Goal: Task Accomplishment & Management: Manage account settings

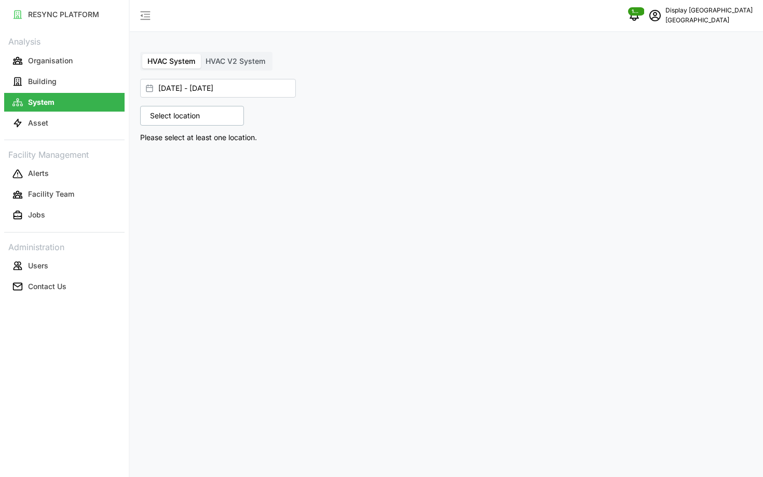
click at [661, 10] on icon "schedule" at bounding box center [655, 15] width 12 height 12
click at [674, 83] on button "Logout" at bounding box center [708, 78] width 99 height 18
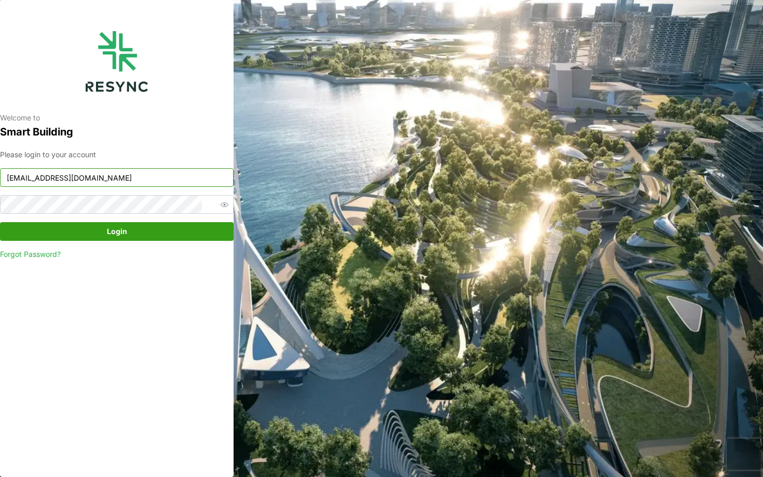
click at [149, 179] on input "[EMAIL_ADDRESS][DOMAIN_NAME]" at bounding box center [117, 177] width 234 height 19
type input "[EMAIL_ADDRESS][DOMAIN_NAME]"
click at [134, 229] on span "Login" at bounding box center [117, 232] width 214 height 18
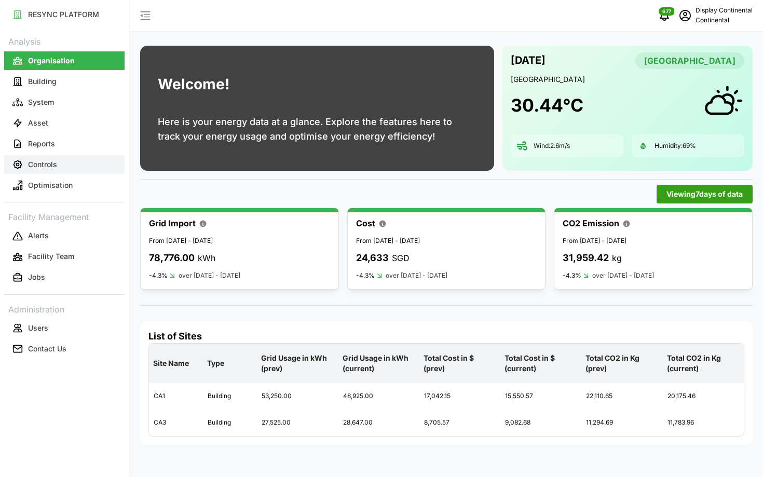
click at [76, 167] on button "Controls" at bounding box center [64, 164] width 120 height 19
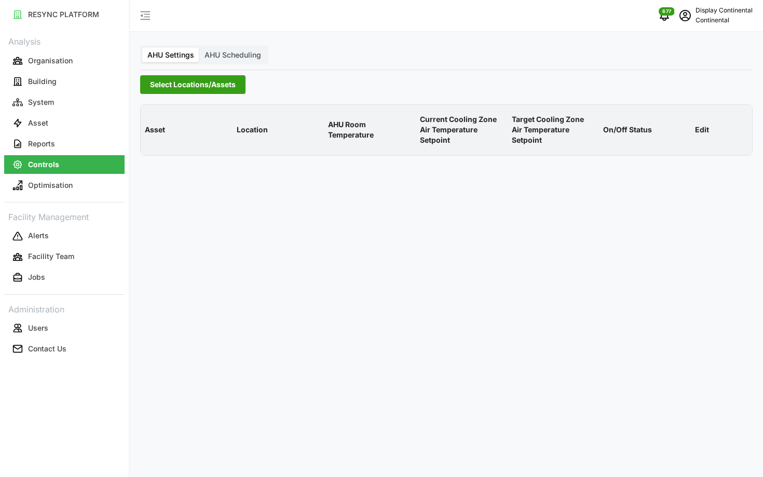
click at [215, 78] on span "Select Locations/Assets" at bounding box center [193, 85] width 86 height 18
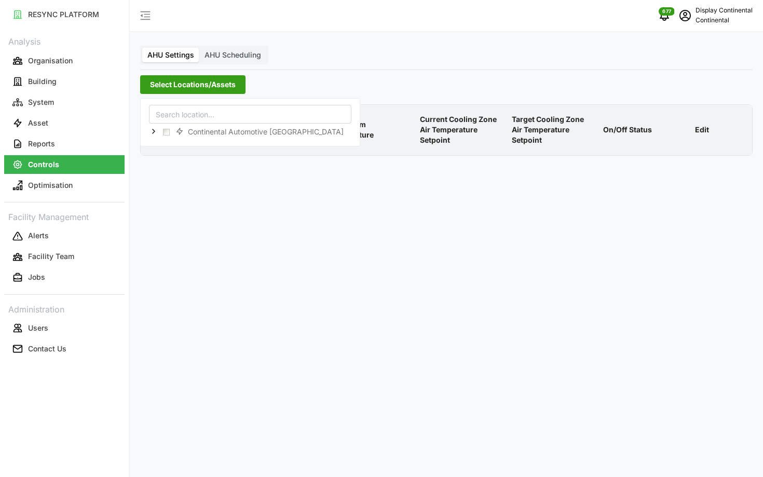
click at [148, 131] on div "Continental Automotive Singapore" at bounding box center [250, 122] width 220 height 48
click at [152, 131] on icon at bounding box center [154, 131] width 8 height 8
click at [172, 145] on span "Select CA1" at bounding box center [174, 146] width 7 height 7
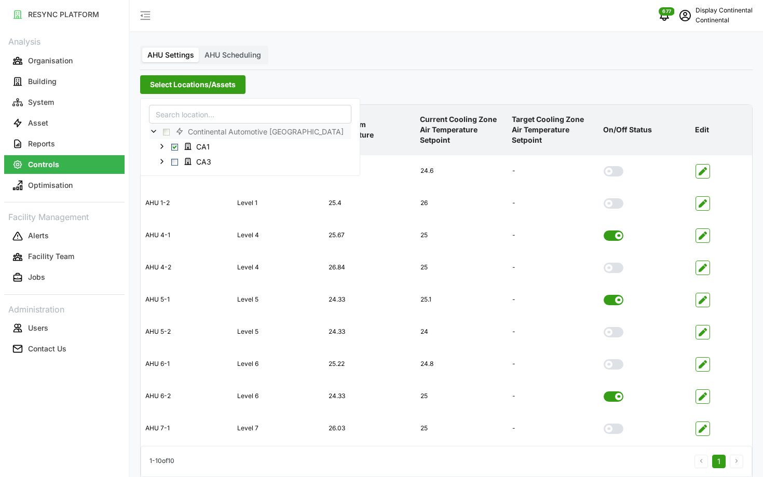
click at [548, 110] on p "Target Cooling Zone Air Temperature Setpoint" at bounding box center [554, 130] width 88 height 48
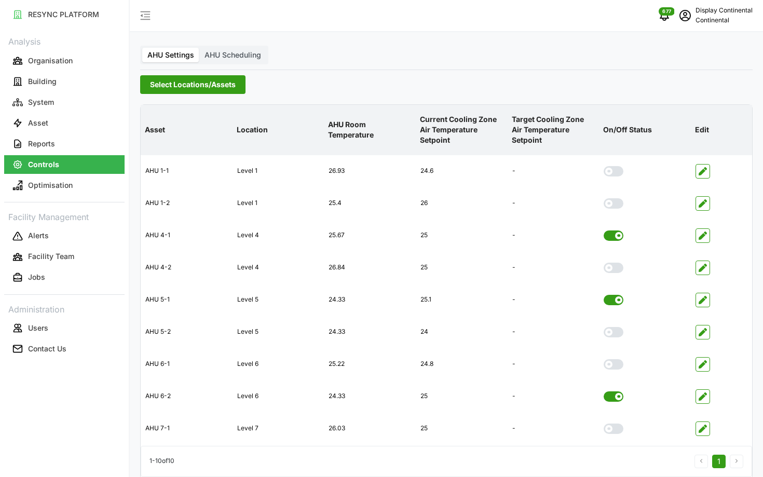
scroll to position [42, 0]
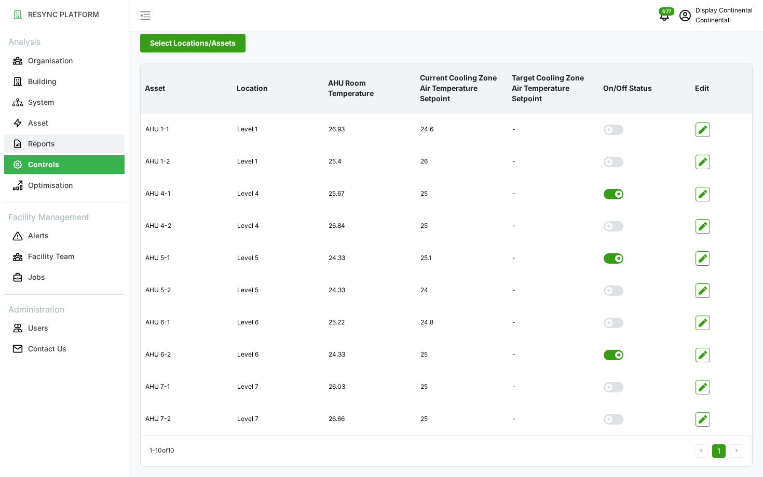
click at [77, 138] on button "Reports" at bounding box center [64, 143] width 120 height 19
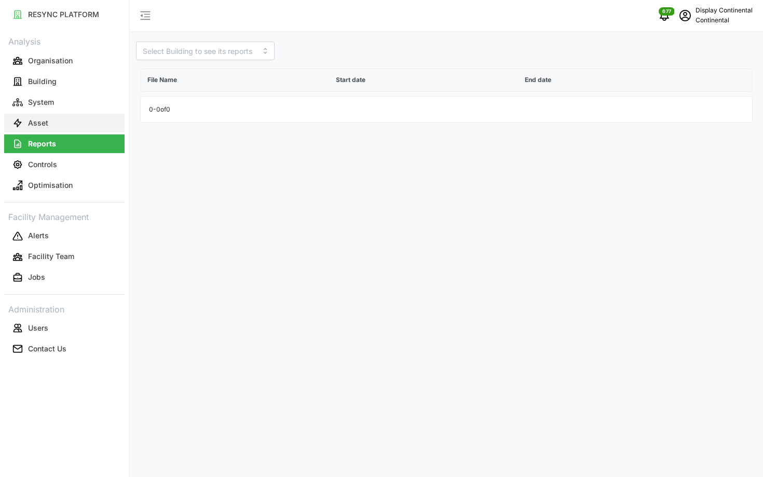
click at [70, 123] on button "Asset" at bounding box center [64, 123] width 120 height 19
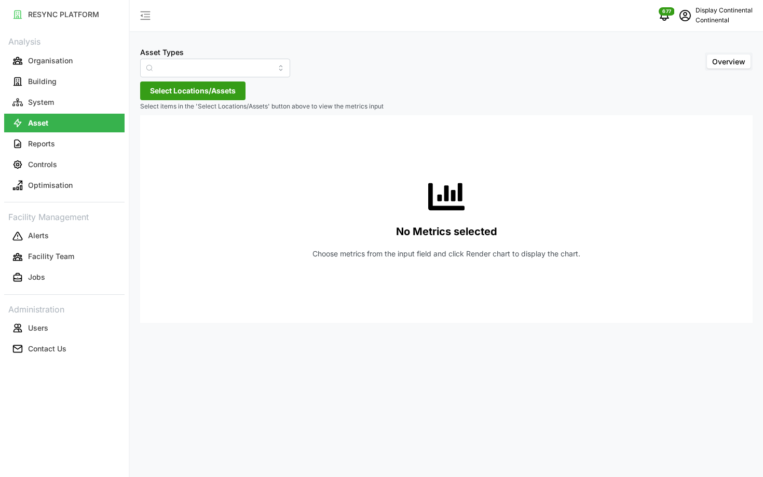
type input "Air Handling Unit"
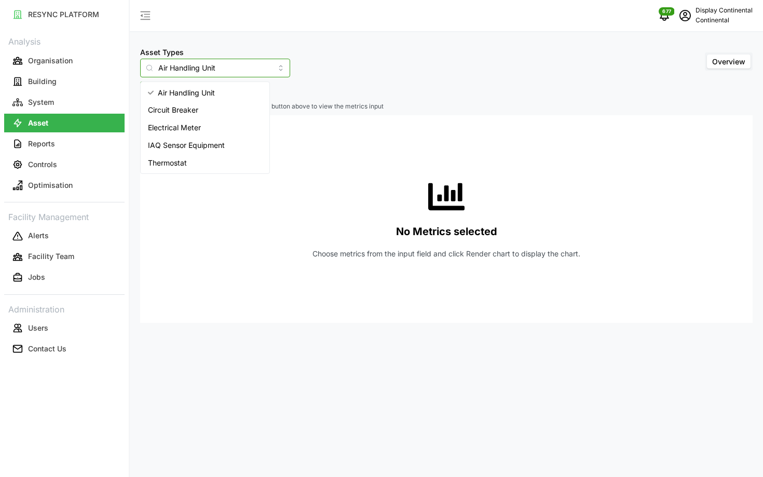
click at [209, 66] on input "Air Handling Unit" at bounding box center [215, 68] width 150 height 19
click at [305, 144] on div "No Metrics selected Choose metrics from the input field and click Render chart …" at bounding box center [446, 219] width 596 height 208
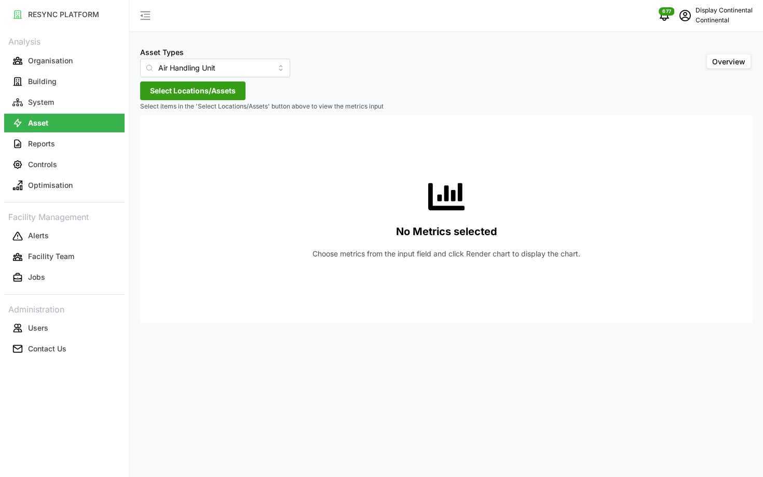
click at [194, 98] on span "Select Locations/Assets" at bounding box center [193, 91] width 86 height 18
click at [151, 138] on icon at bounding box center [154, 137] width 8 height 8
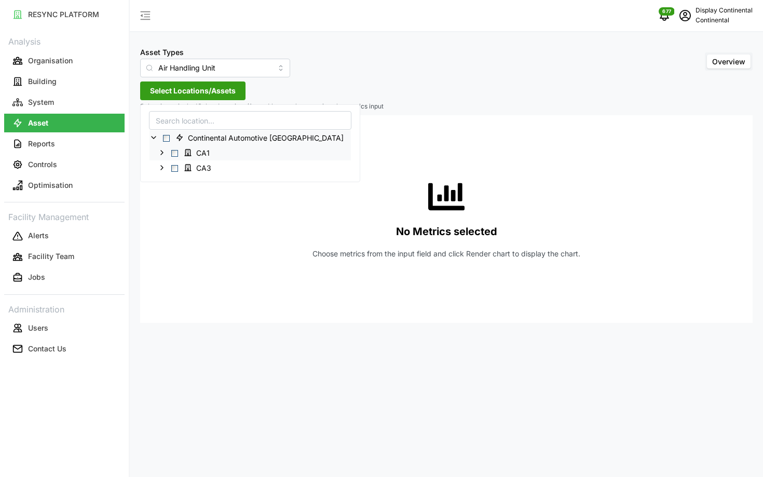
click at [180, 156] on span "CA1" at bounding box center [198, 152] width 37 height 12
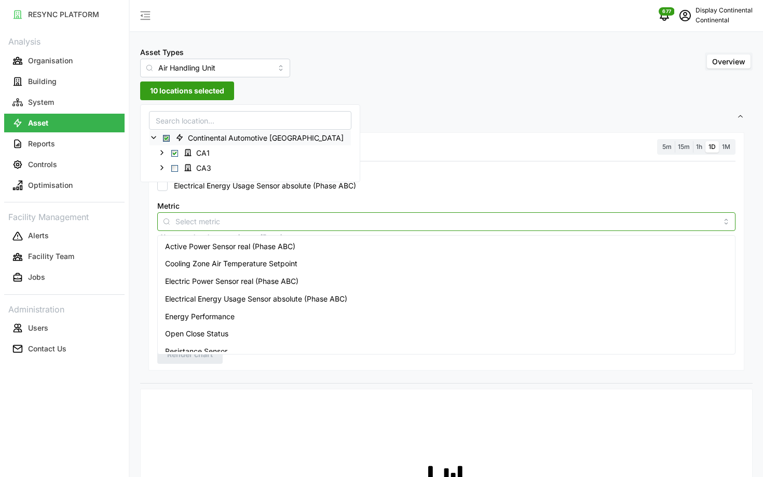
click at [301, 223] on input "Metric" at bounding box center [446, 220] width 542 height 11
click at [302, 246] on div "Active Power Sensor real (Phase ABC)" at bounding box center [446, 247] width 573 height 18
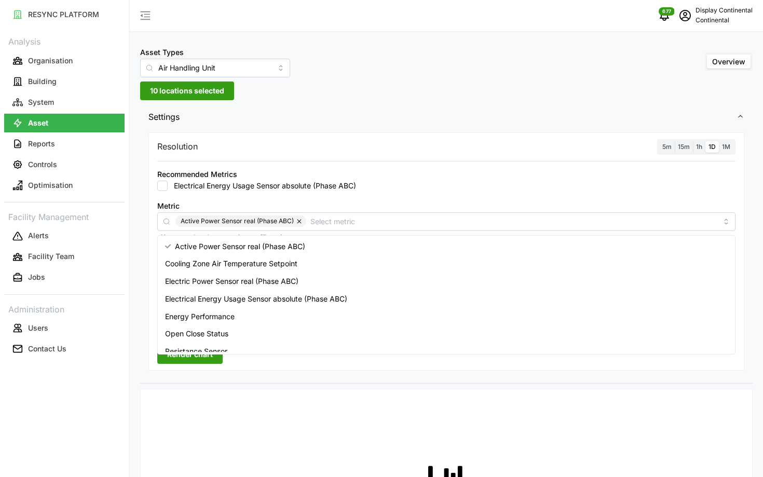
click at [670, 151] on label "5m" at bounding box center [667, 147] width 16 height 12
click at [659, 141] on input "5m" at bounding box center [659, 141] width 0 height 0
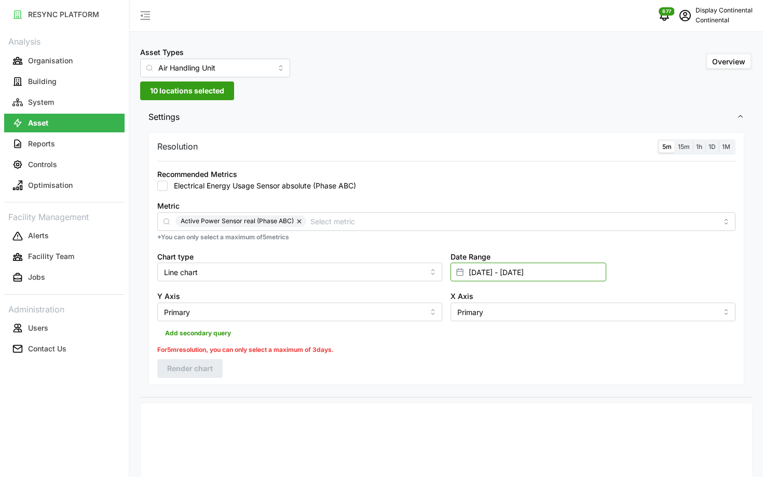
click at [587, 277] on input "[DATE] - [DATE]" at bounding box center [529, 272] width 156 height 19
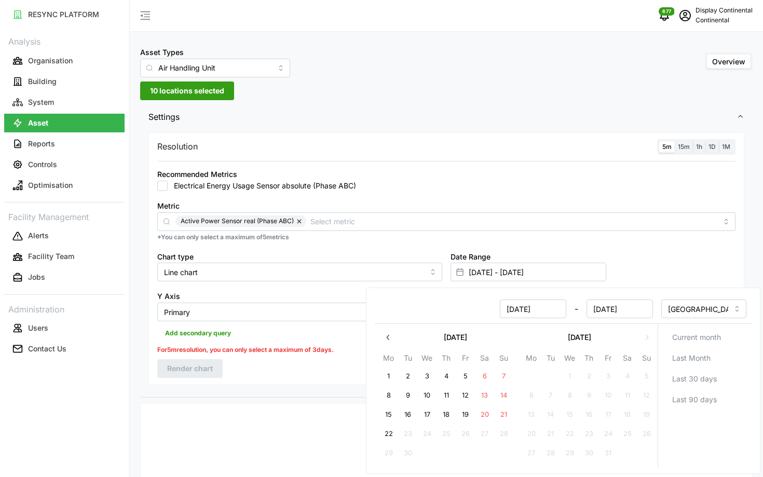
click at [393, 434] on button "22" at bounding box center [389, 434] width 19 height 19
type input "22 Sep 2025 - 22 Sep 2025"
type input "22 Sep 2025"
click at [393, 434] on button "22" at bounding box center [389, 434] width 19 height 19
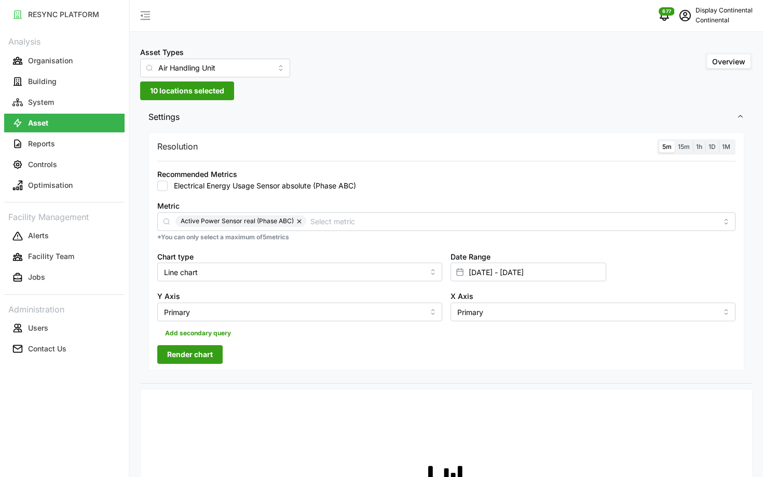
click at [174, 359] on span "Render chart" at bounding box center [190, 355] width 46 height 18
click at [688, 152] on label "15m" at bounding box center [684, 147] width 18 height 12
click at [675, 141] on input "15m" at bounding box center [675, 141] width 0 height 0
click at [667, 141] on label "5m" at bounding box center [667, 147] width 16 height 12
click at [659, 141] on input "5m" at bounding box center [659, 141] width 0 height 0
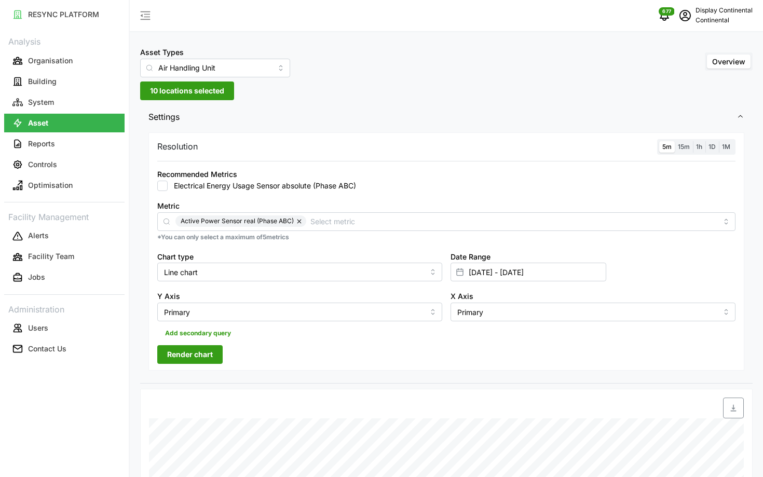
click at [205, 350] on span "Render chart" at bounding box center [190, 355] width 46 height 18
click at [677, 148] on label "15m" at bounding box center [684, 147] width 18 height 12
click at [675, 141] on input "15m" at bounding box center [675, 141] width 0 height 0
click at [670, 148] on span "5m" at bounding box center [667, 147] width 9 height 8
click at [659, 141] on input "5m" at bounding box center [659, 141] width 0 height 0
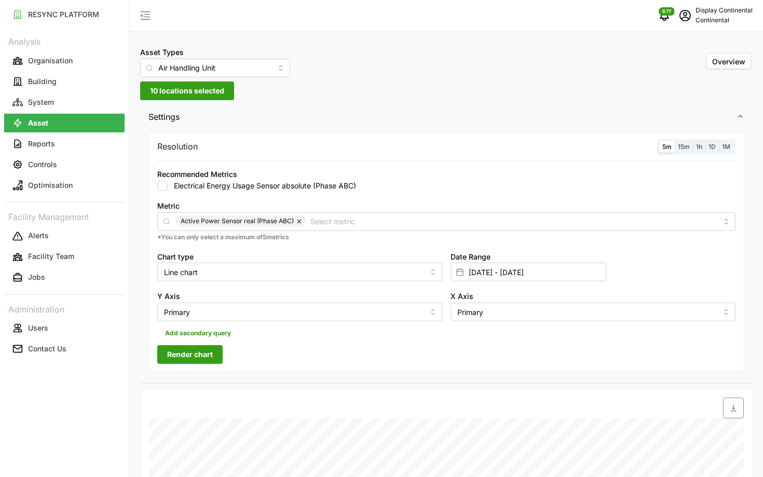
click at [193, 357] on span "Render chart" at bounding box center [190, 355] width 46 height 18
click at [691, 155] on div "Resolution 5m 15m 1h 1D 1M Recommended Metrics Electrical Energy Usage Sensor a…" at bounding box center [446, 251] width 596 height 239
click at [678, 147] on span "15m" at bounding box center [684, 147] width 12 height 8
click at [675, 141] on input "15m" at bounding box center [675, 141] width 0 height 0
click at [665, 147] on span "5m" at bounding box center [667, 147] width 9 height 8
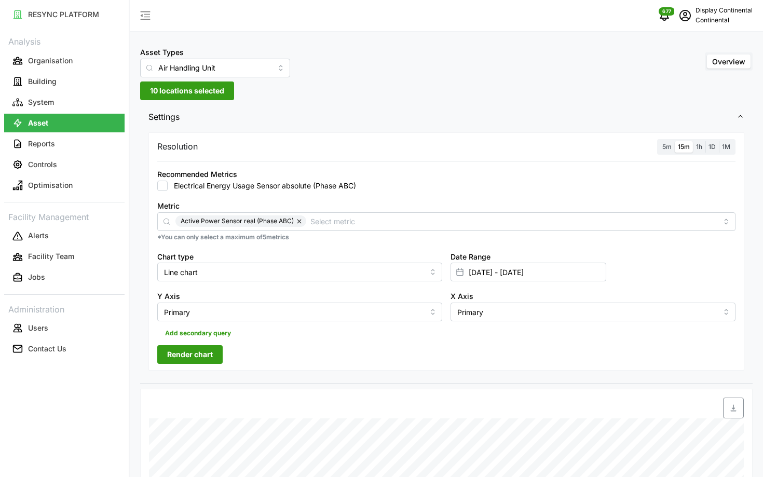
click at [659, 141] on input "5m" at bounding box center [659, 141] width 0 height 0
click at [191, 357] on span "Render chart" at bounding box center [190, 355] width 46 height 18
click at [690, 138] on div "Resolution 5m 15m 1h 1D 1M Recommended Metrics Electrical Energy Usage Sensor a…" at bounding box center [446, 251] width 596 height 239
click at [681, 143] on span "15m" at bounding box center [684, 147] width 12 height 8
click at [675, 141] on input "15m" at bounding box center [675, 141] width 0 height 0
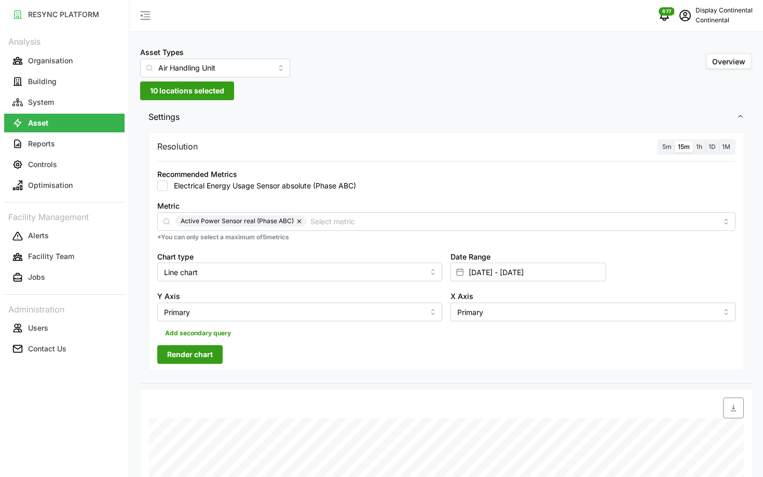
click at [673, 144] on label "5m" at bounding box center [667, 147] width 16 height 12
click at [659, 141] on input "5m" at bounding box center [659, 141] width 0 height 0
click at [194, 353] on span "Render chart" at bounding box center [190, 355] width 46 height 18
click at [684, 145] on span "15m" at bounding box center [684, 147] width 12 height 8
click at [675, 141] on input "15m" at bounding box center [675, 141] width 0 height 0
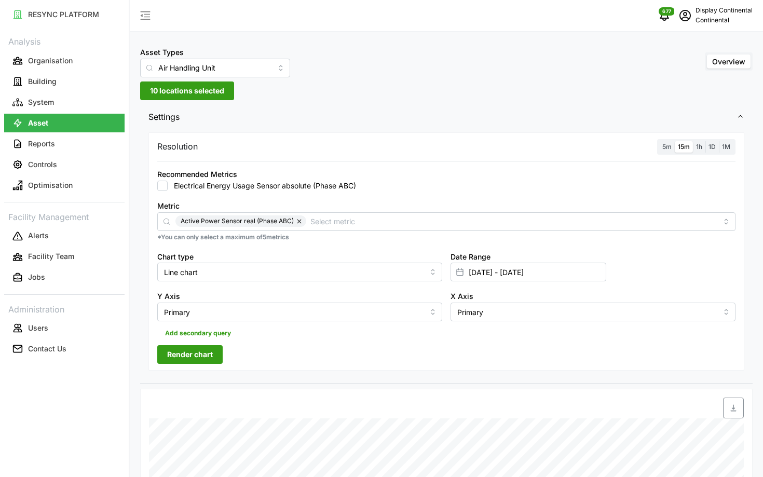
click at [658, 150] on div "5m 15m 1h 1D 1M" at bounding box center [696, 147] width 78 height 16
click at [664, 142] on label "5m" at bounding box center [667, 147] width 16 height 12
click at [659, 141] on input "5m" at bounding box center [659, 141] width 0 height 0
click at [182, 364] on div "Resolution 5m 15m 1h 1D 1M Recommended Metrics Electrical Energy Usage Sensor a…" at bounding box center [446, 251] width 596 height 239
click at [163, 361] on button "Render chart" at bounding box center [189, 354] width 65 height 19
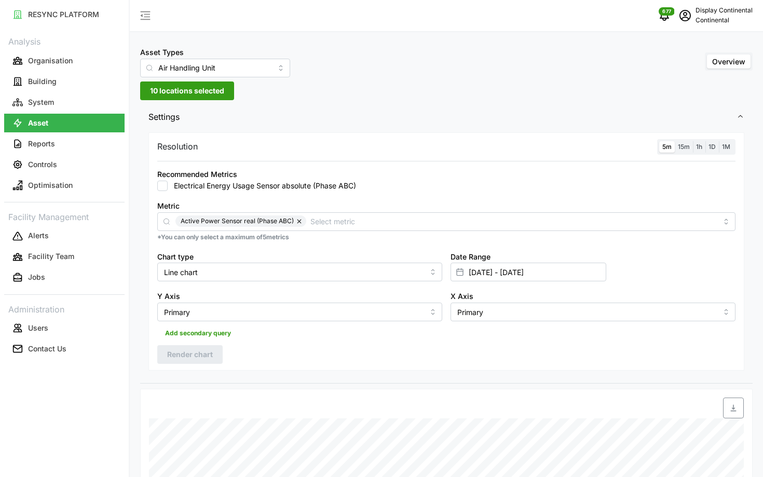
scroll to position [334, 0]
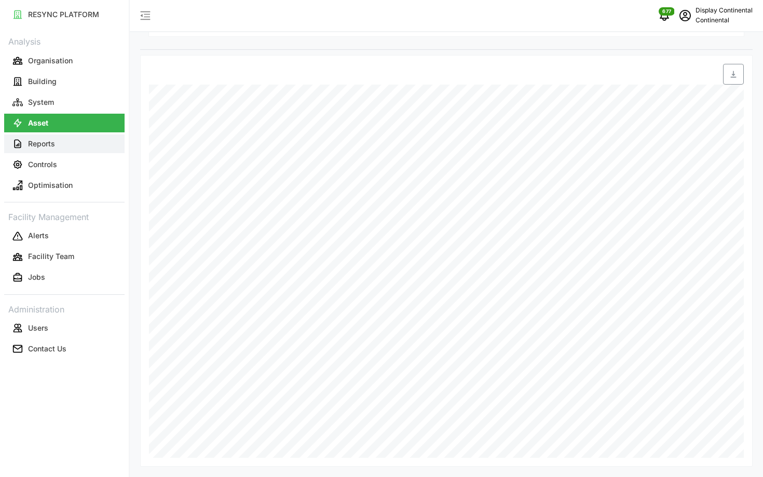
click at [48, 148] on p "Reports" at bounding box center [41, 144] width 27 height 10
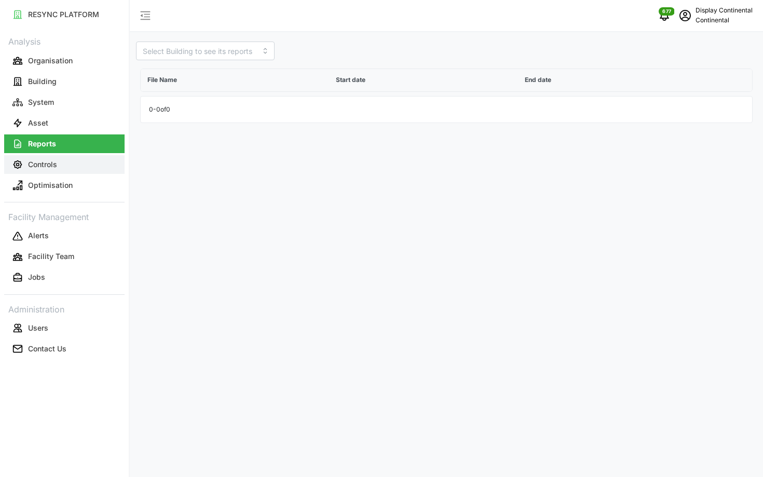
click at [43, 161] on p "Controls" at bounding box center [42, 164] width 29 height 10
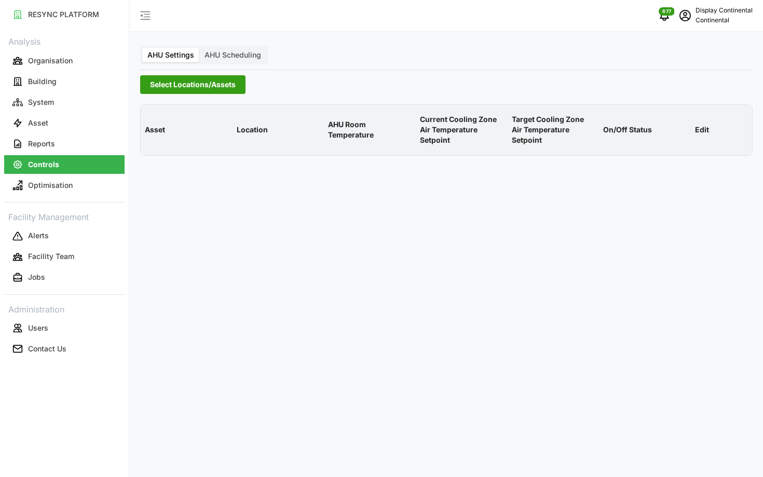
click at [225, 77] on span "Select Locations/Assets" at bounding box center [193, 85] width 86 height 18
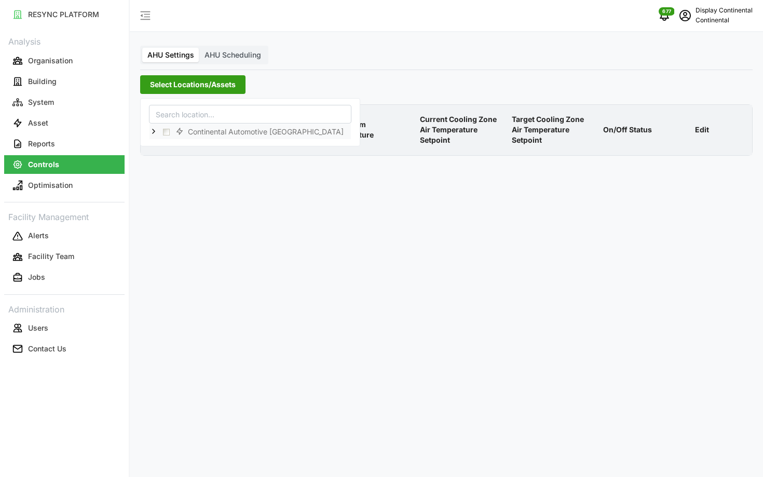
click at [152, 130] on icon at bounding box center [154, 131] width 8 height 8
click at [170, 143] on div "CA1" at bounding box center [250, 146] width 201 height 15
click at [175, 146] on span "Select CA1" at bounding box center [174, 146] width 7 height 7
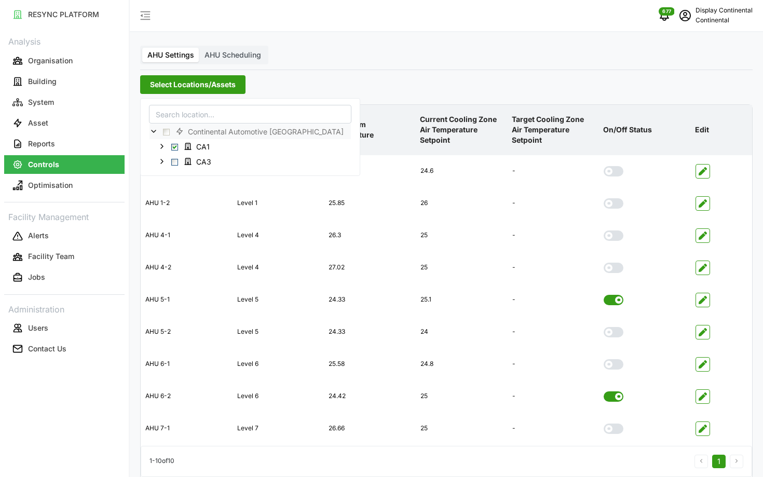
click at [598, 108] on th "Target Cooling Zone Air Temperature Setpoint" at bounding box center [554, 130] width 92 height 50
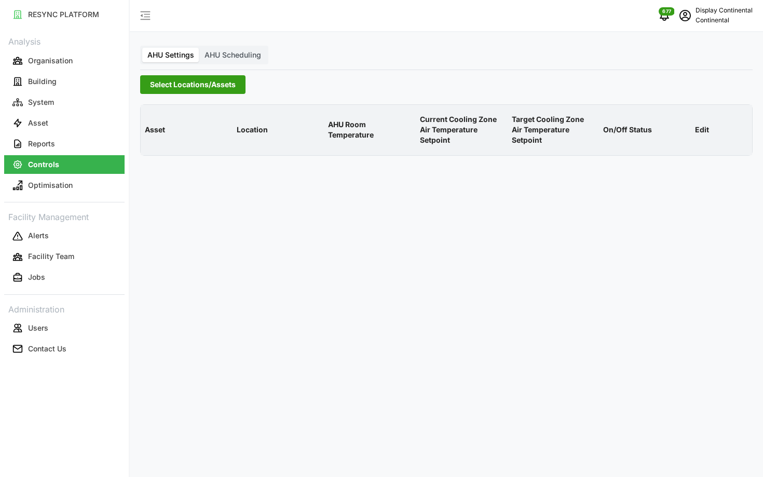
click at [226, 84] on span "Select Locations/Assets" at bounding box center [193, 85] width 86 height 18
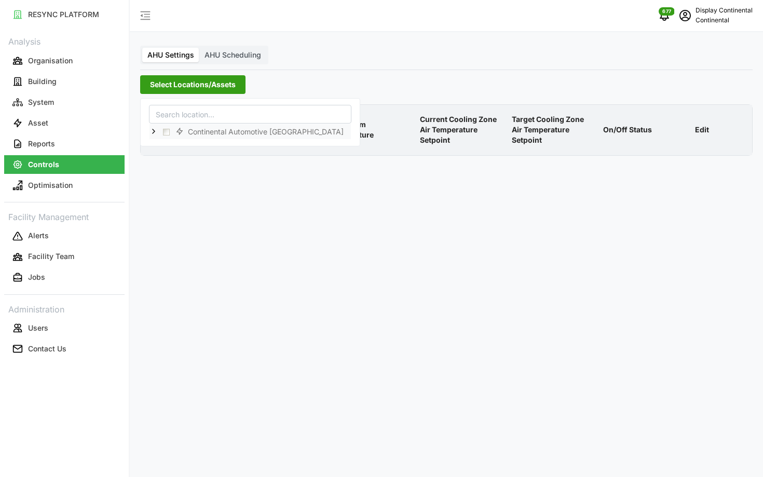
click at [153, 132] on polyline at bounding box center [154, 131] width 2 height 4
click at [181, 154] on div "CA3" at bounding box center [250, 161] width 201 height 15
click at [178, 153] on div "CA1" at bounding box center [250, 146] width 201 height 15
click at [169, 144] on div "CA1" at bounding box center [250, 146] width 201 height 15
click at [177, 144] on span "Select CA1" at bounding box center [174, 146] width 7 height 7
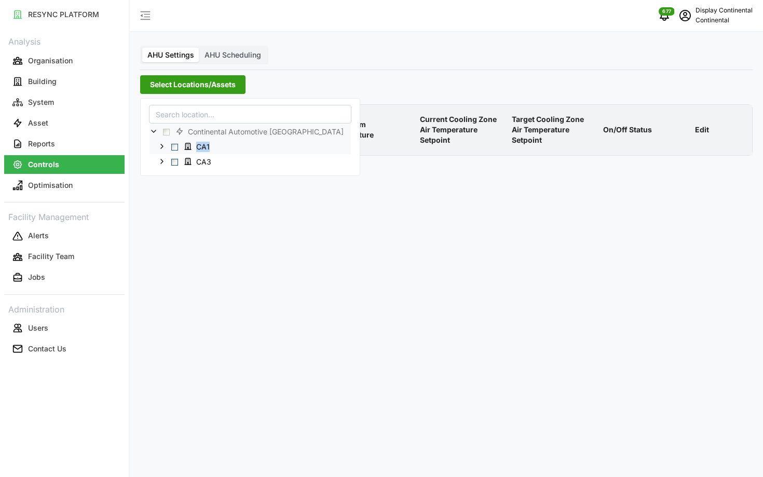
click at [177, 144] on span "Select CA1" at bounding box center [174, 146] width 7 height 7
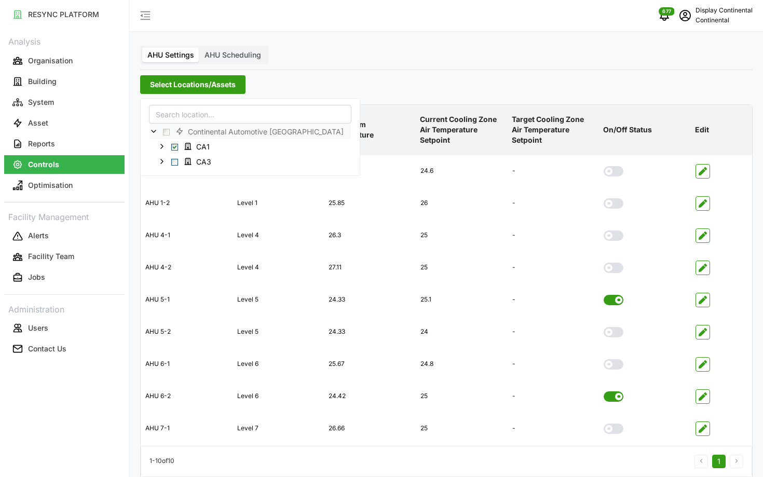
click at [551, 128] on p "Target Cooling Zone Air Temperature Setpoint" at bounding box center [554, 130] width 88 height 48
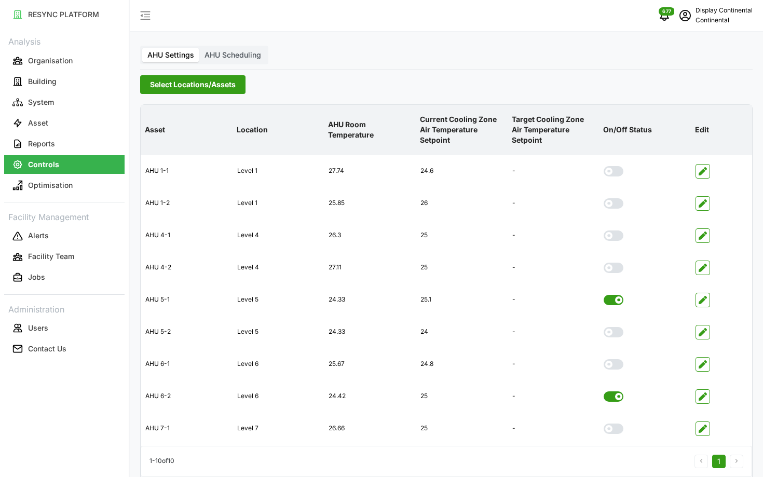
scroll to position [42, 0]
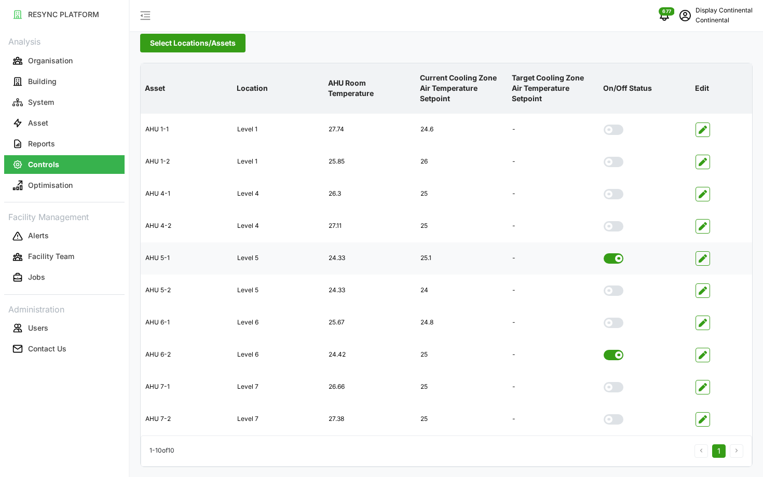
click at [613, 262] on span at bounding box center [610, 258] width 12 height 10
click at [604, 253] on input "checkbox" at bounding box center [604, 253] width 0 height 0
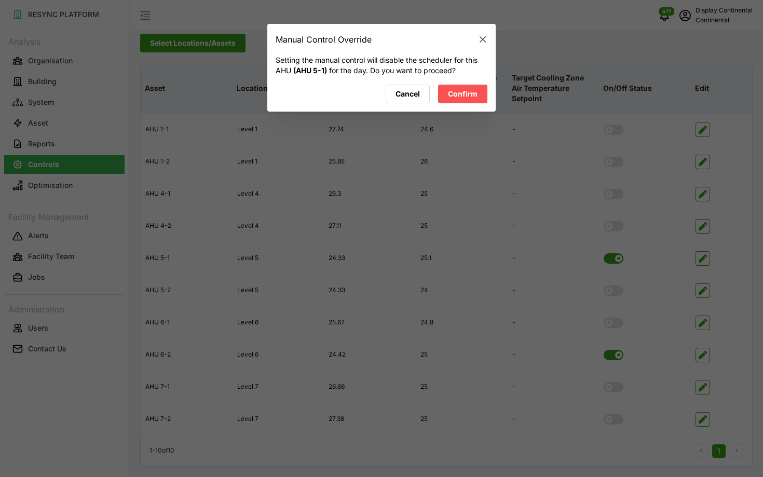
click at [456, 100] on span "Confirm" at bounding box center [463, 94] width 30 height 18
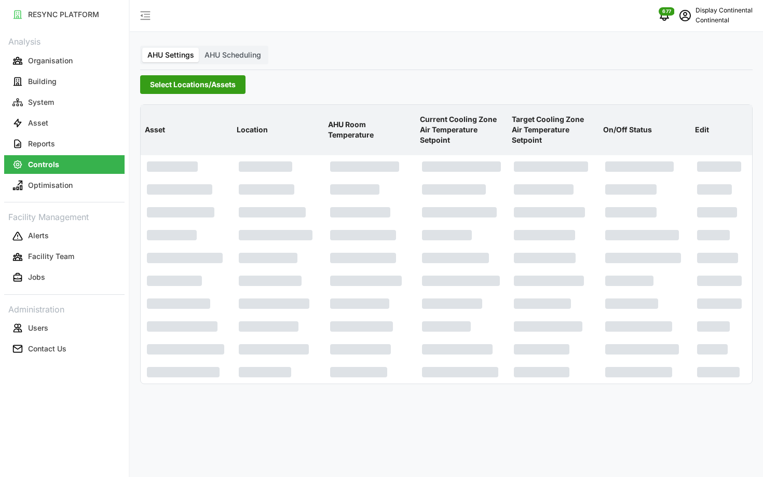
scroll to position [0, 0]
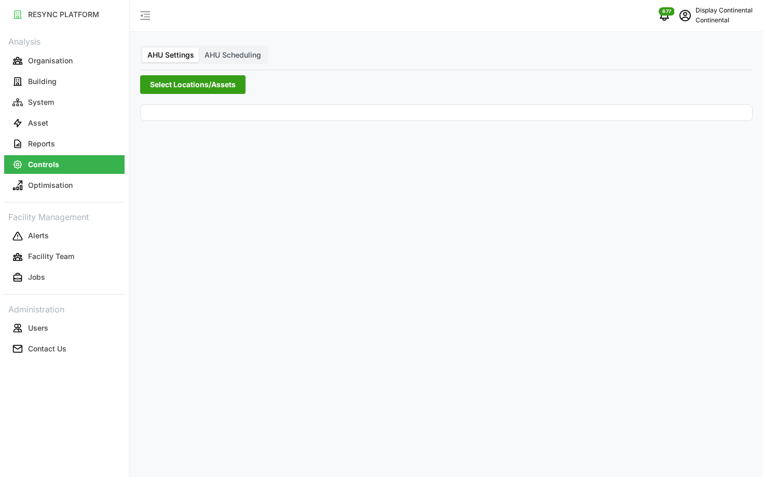
click at [181, 90] on span "Select Locations/Assets" at bounding box center [193, 85] width 86 height 18
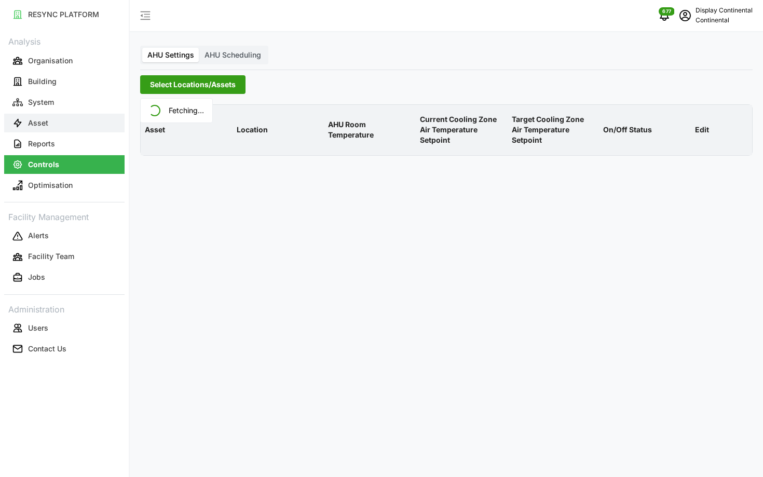
click at [68, 125] on button "Asset" at bounding box center [64, 123] width 120 height 19
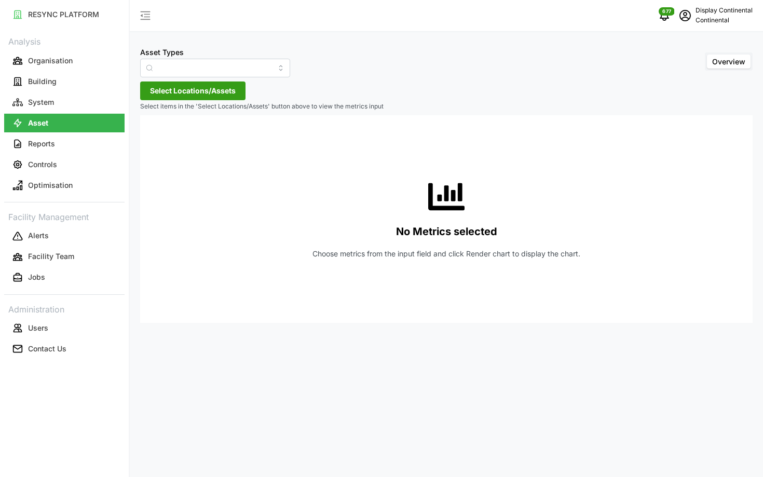
type input "Air Handling Unit"
click at [174, 93] on span "Select Locations/Assets" at bounding box center [193, 91] width 86 height 18
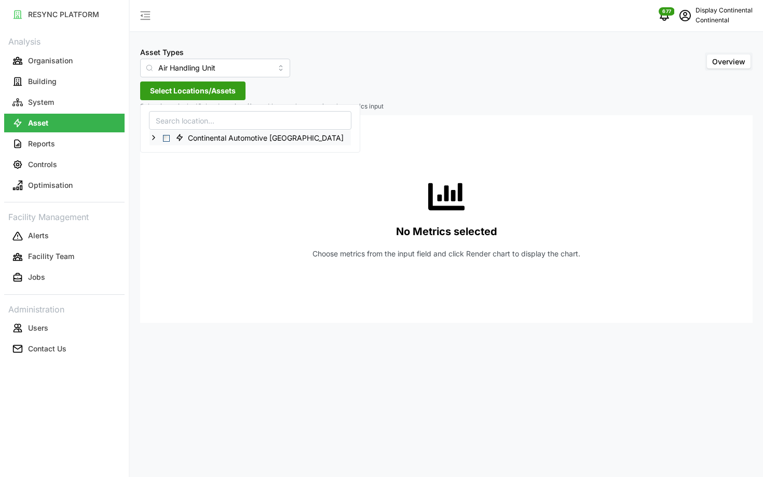
click at [155, 136] on icon at bounding box center [154, 137] width 8 height 8
click at [172, 152] on span "Select CA1" at bounding box center [174, 153] width 7 height 7
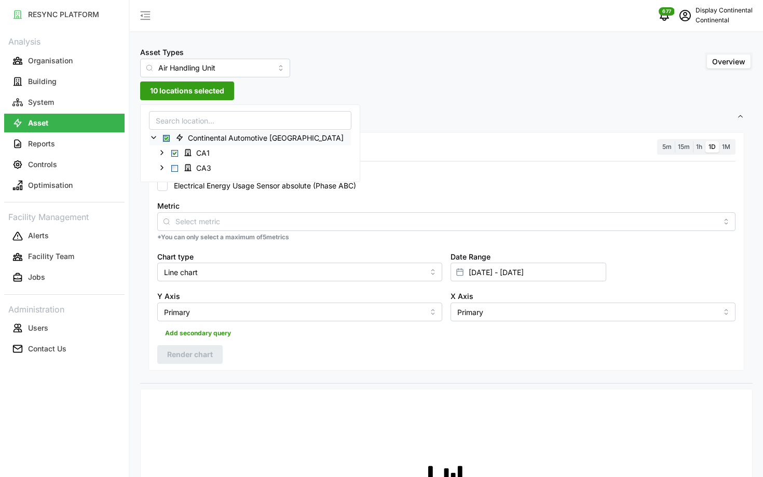
click at [403, 147] on div "Resolution 5m 15m 1h 1D 1M" at bounding box center [446, 147] width 578 height 16
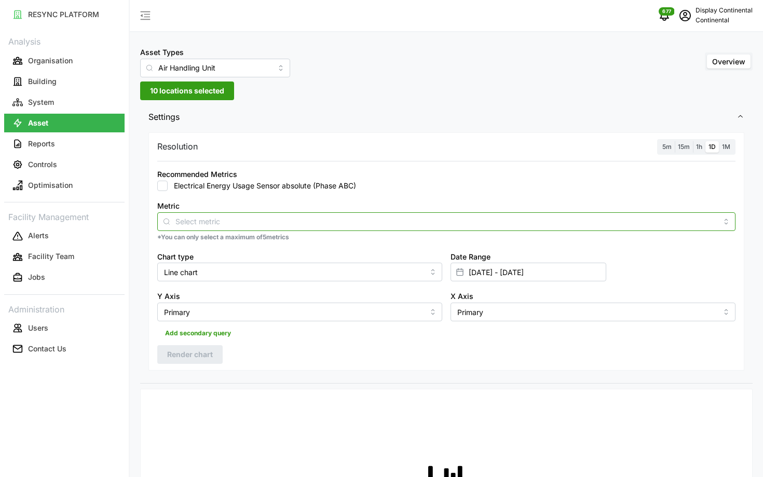
click at [388, 226] on input "Metric" at bounding box center [446, 220] width 542 height 11
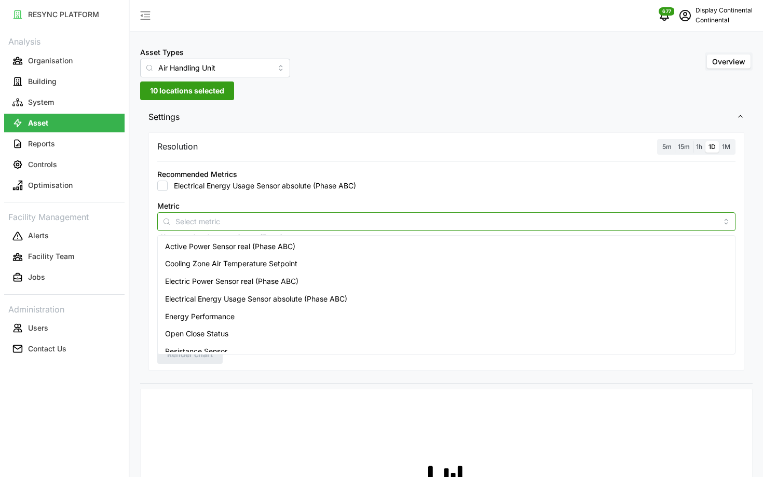
click at [369, 252] on div "Active Power Sensor real (Phase ABC)" at bounding box center [446, 247] width 573 height 18
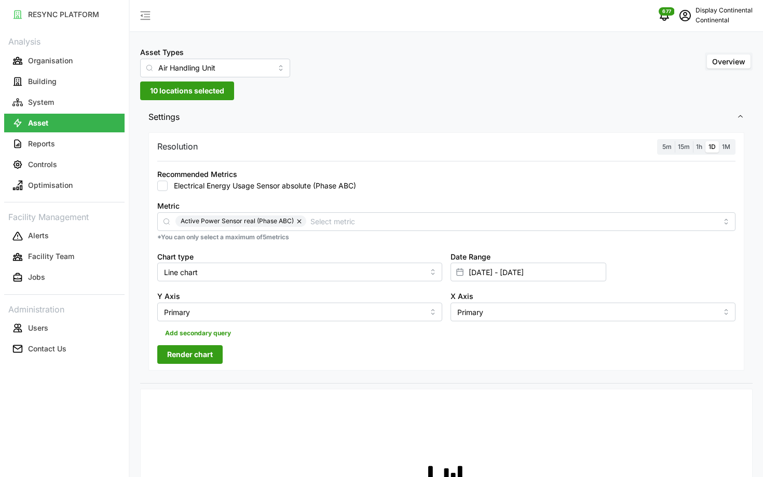
click at [664, 150] on span "5m" at bounding box center [667, 147] width 9 height 8
click at [659, 141] on input "5m" at bounding box center [659, 141] width 0 height 0
click at [205, 362] on span "Render chart" at bounding box center [190, 355] width 46 height 18
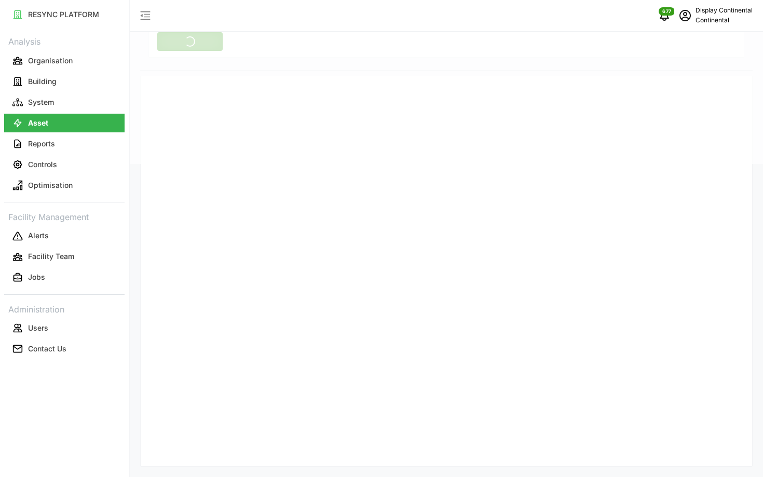
scroll to position [334, 0]
click at [689, 468] on div "Asset Types Air Handling Unit Overview 10 locations selected Settings Resolutio…" at bounding box center [446, 71] width 633 height 811
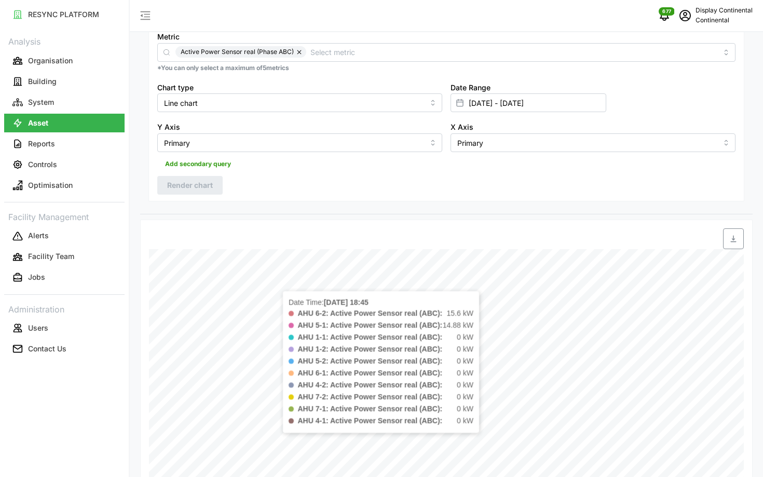
scroll to position [0, 0]
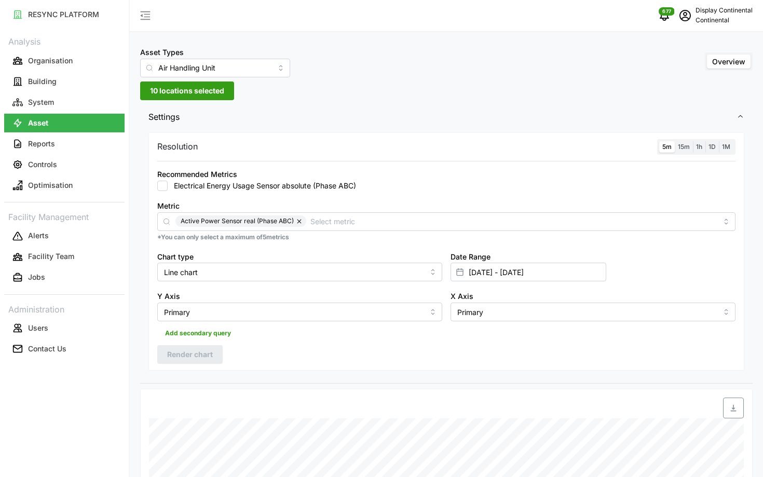
click at [683, 147] on span "15m" at bounding box center [684, 147] width 12 height 8
click at [675, 141] on input "15m" at bounding box center [675, 141] width 0 height 0
click at [666, 147] on span "5m" at bounding box center [667, 147] width 9 height 8
click at [659, 141] on input "5m" at bounding box center [659, 141] width 0 height 0
click at [194, 361] on span "Render chart" at bounding box center [190, 355] width 46 height 18
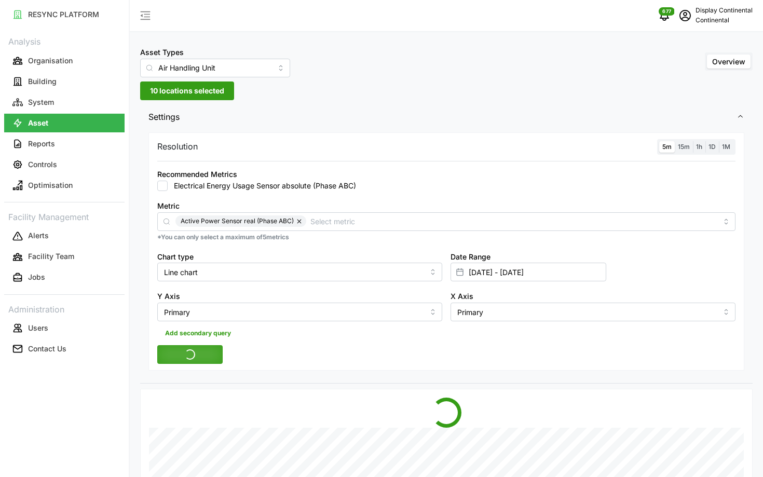
scroll to position [334, 0]
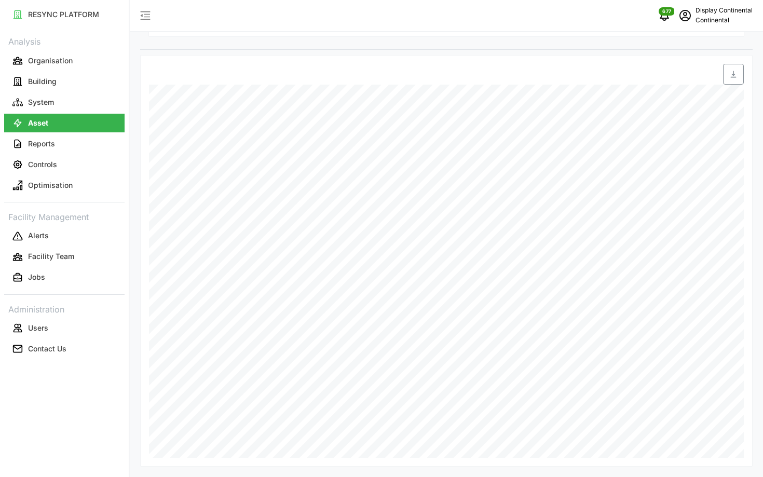
click at [637, 476] on div "Asset Types Air Handling Unit Overview 10 locations selected Settings Resolutio…" at bounding box center [446, 71] width 633 height 811
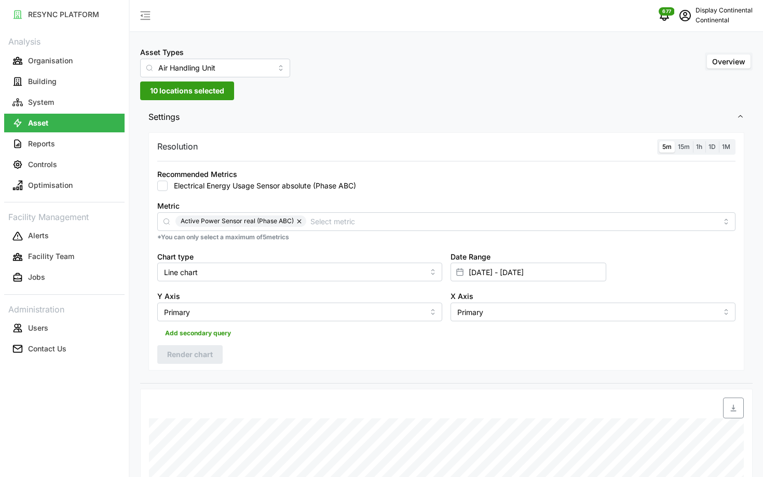
click at [684, 143] on label "15m" at bounding box center [684, 147] width 18 height 12
click at [675, 141] on input "15m" at bounding box center [675, 141] width 0 height 0
click at [664, 143] on span "5m" at bounding box center [667, 147] width 9 height 8
click at [659, 141] on input "5m" at bounding box center [659, 141] width 0 height 0
click at [166, 356] on button "Render chart" at bounding box center [189, 354] width 65 height 19
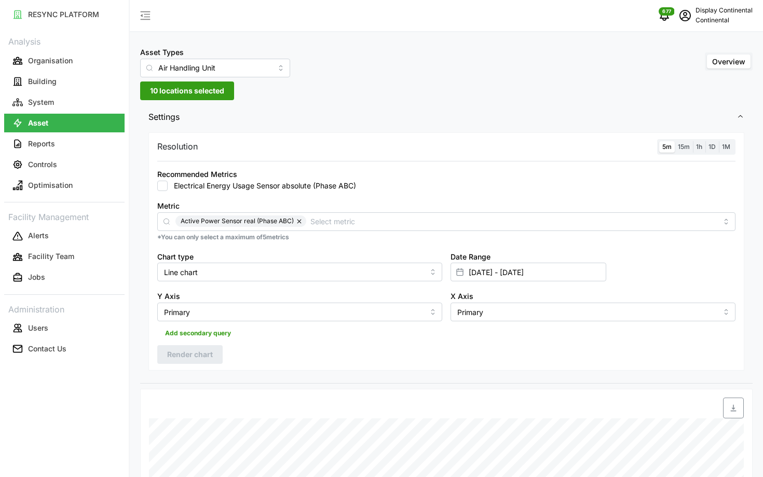
click at [681, 155] on div "Resolution 5m 15m 1h 1D 1M Recommended Metrics Electrical Energy Usage Sensor a…" at bounding box center [446, 251] width 596 height 239
click at [680, 151] on label "15m" at bounding box center [684, 147] width 18 height 12
click at [675, 141] on input "15m" at bounding box center [675, 141] width 0 height 0
click at [657, 148] on div "5m 15m 1h 1D 1M" at bounding box center [696, 147] width 78 height 16
click at [661, 145] on label "5m" at bounding box center [667, 147] width 16 height 12
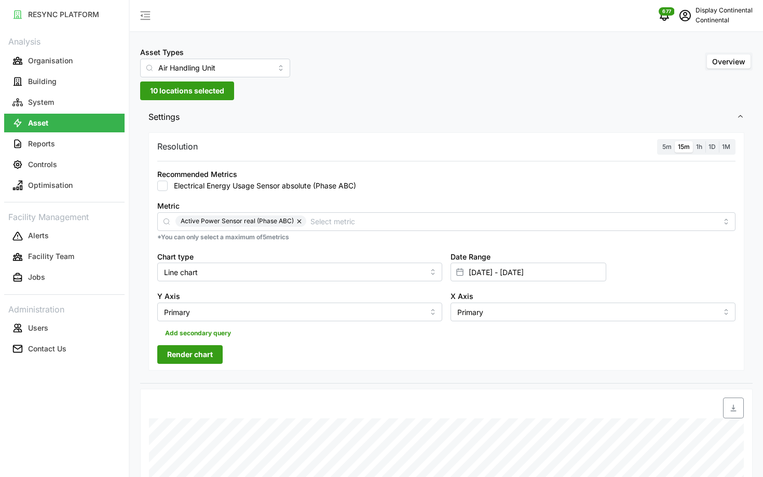
click at [659, 141] on input "5m" at bounding box center [659, 141] width 0 height 0
click at [212, 357] on span "Render chart" at bounding box center [190, 355] width 46 height 18
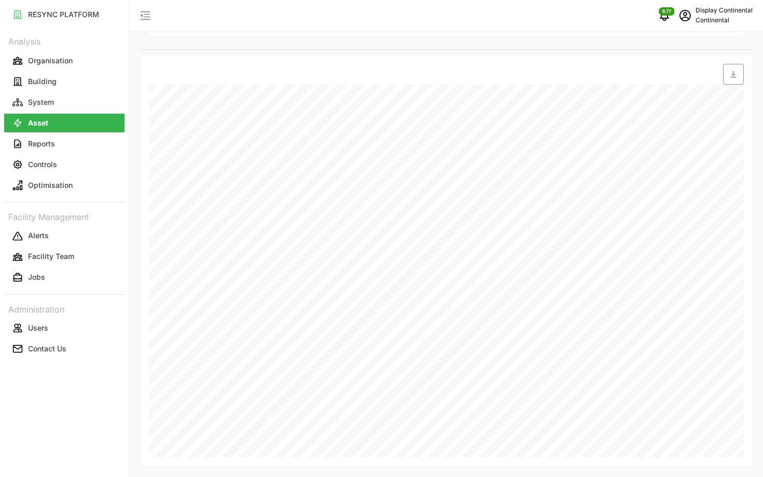
scroll to position [334, 0]
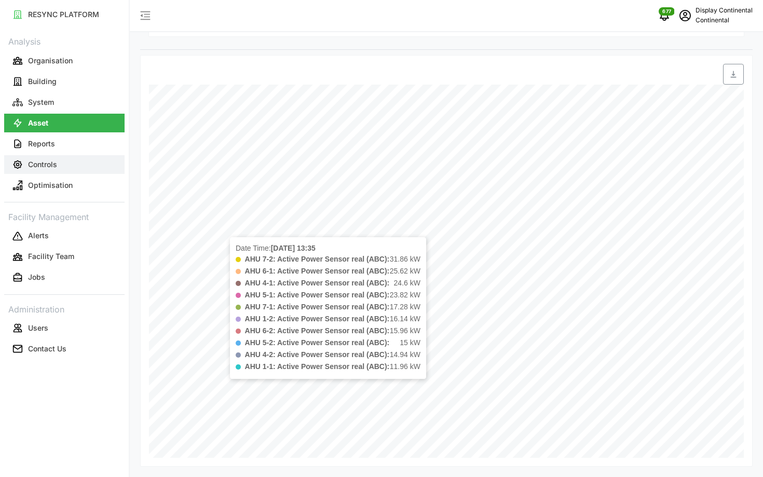
click at [87, 168] on button "Controls" at bounding box center [64, 164] width 120 height 19
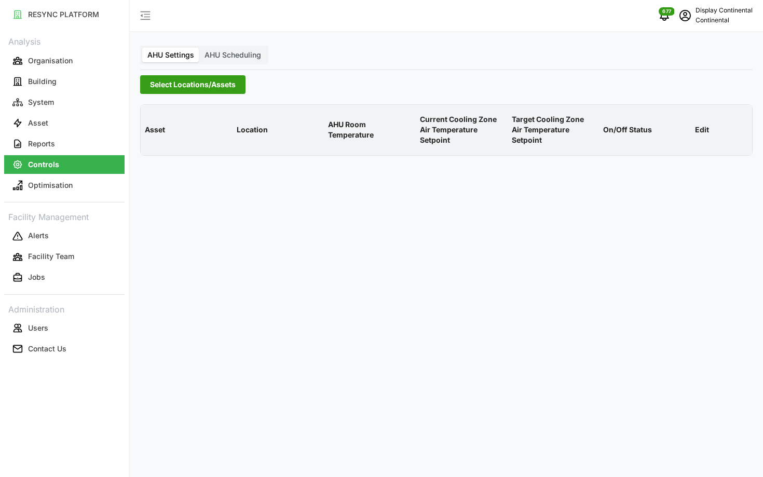
click at [192, 88] on span "Select Locations/Assets" at bounding box center [193, 85] width 86 height 18
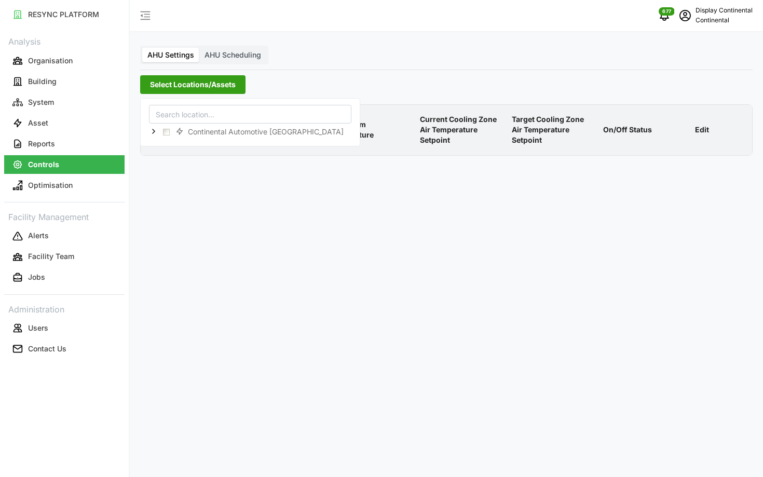
click at [146, 130] on div "Continental Automotive Singapore" at bounding box center [250, 122] width 220 height 48
click at [154, 130] on polyline at bounding box center [154, 131] width 2 height 4
click at [176, 148] on span "Select CA1" at bounding box center [174, 146] width 7 height 7
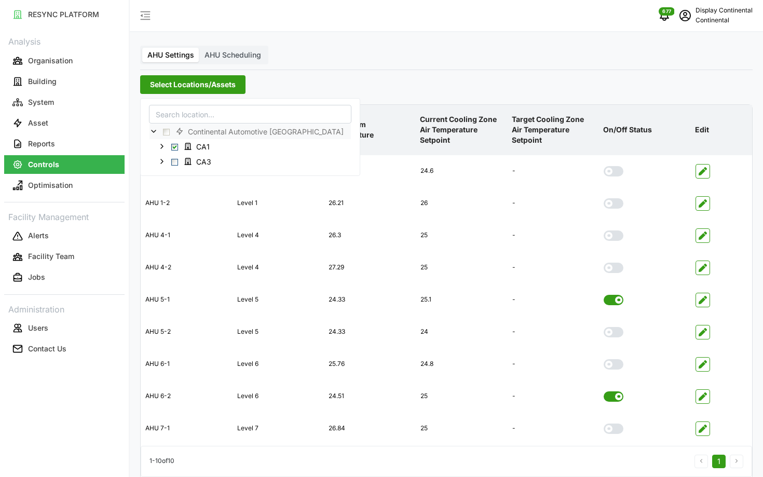
scroll to position [42, 0]
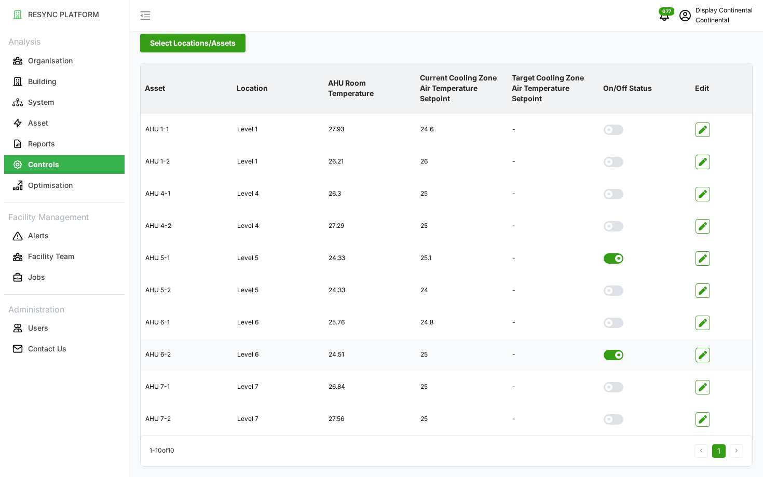
click at [610, 358] on span at bounding box center [610, 355] width 12 height 10
click at [604, 350] on input "checkbox" at bounding box center [604, 350] width 0 height 0
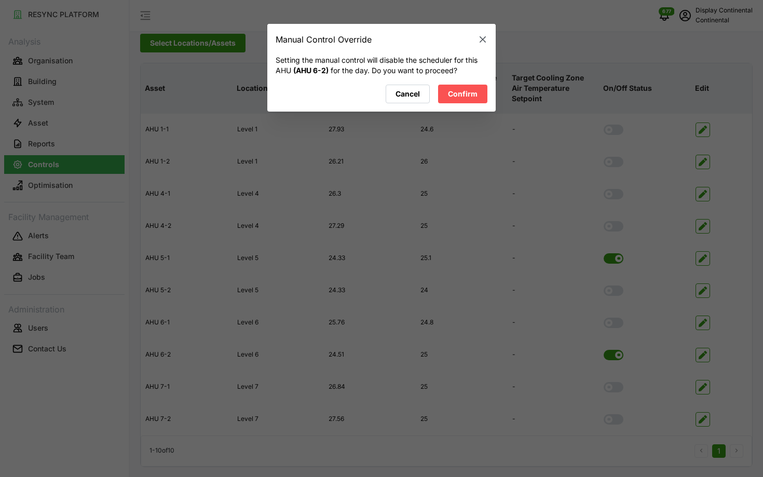
click at [455, 98] on span "Confirm" at bounding box center [463, 94] width 30 height 18
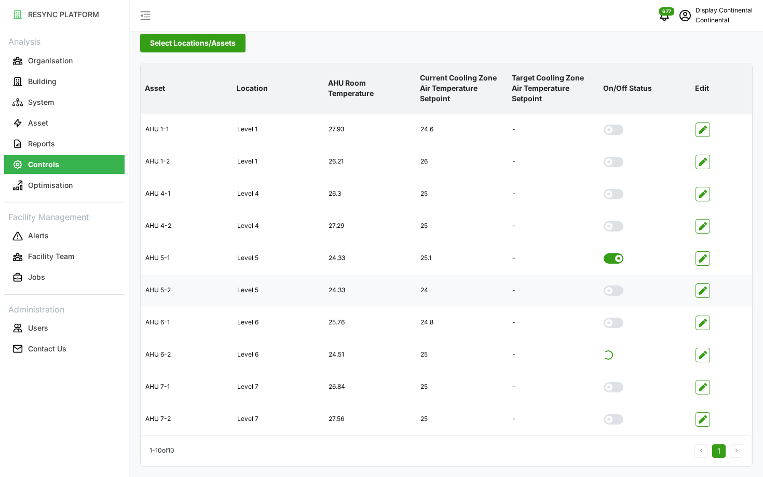
scroll to position [0, 0]
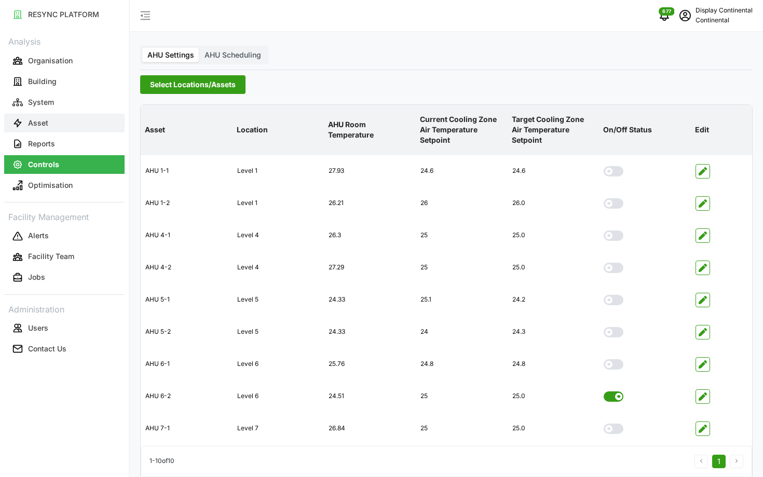
click at [29, 119] on p "Asset" at bounding box center [38, 123] width 20 height 10
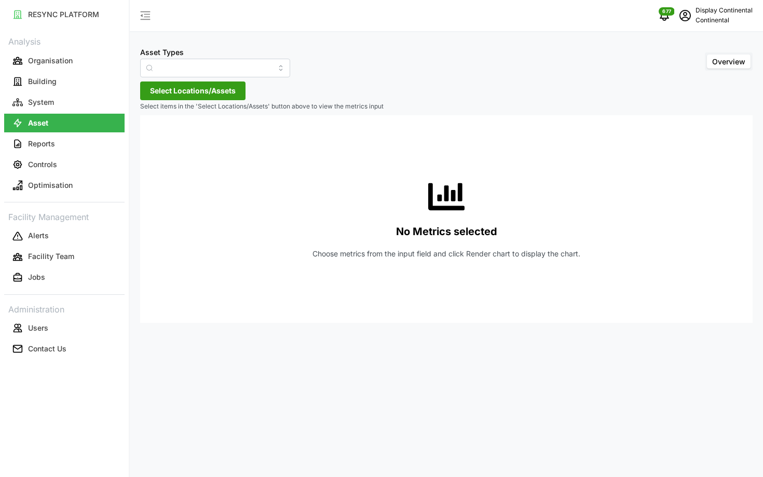
type input "Air Handling Unit"
click at [169, 95] on span "Select Locations/Assets" at bounding box center [193, 91] width 86 height 18
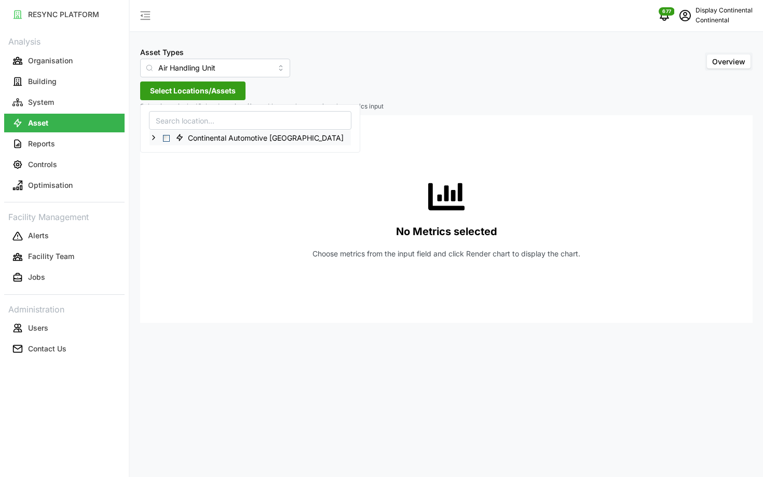
click at [154, 139] on icon at bounding box center [154, 137] width 8 height 8
click at [175, 151] on span "Select CA1" at bounding box center [174, 153] width 7 height 7
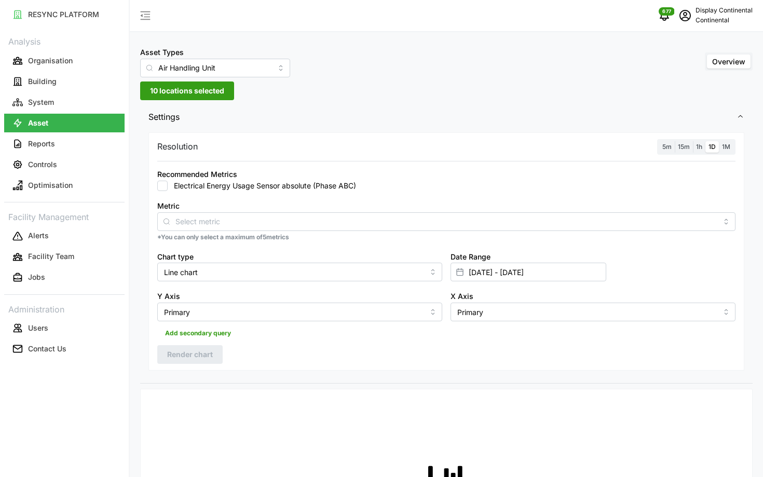
click at [662, 148] on label "5m" at bounding box center [667, 147] width 16 height 12
click at [659, 141] on input "5m" at bounding box center [659, 141] width 0 height 0
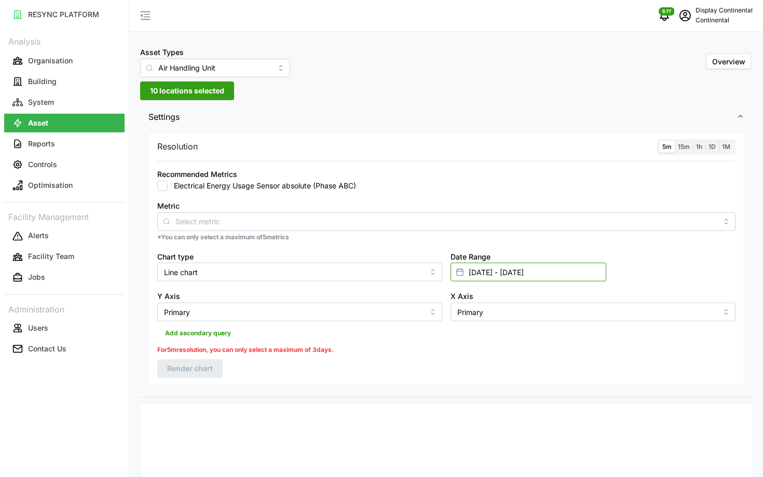
click at [536, 276] on input "[DATE] - [DATE]" at bounding box center [529, 272] width 156 height 19
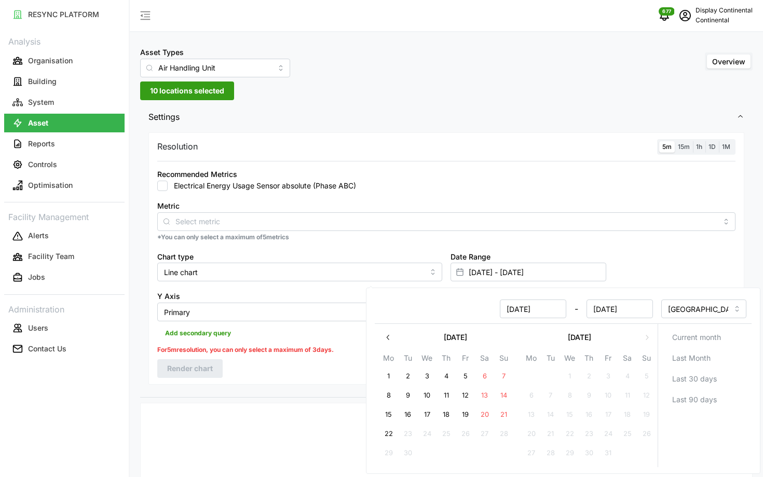
click at [393, 431] on button "22" at bounding box center [389, 434] width 19 height 19
type input "22 Sep 2025 - 22 Sep 2025"
type input "22 Sep 2025"
click at [393, 431] on button "22" at bounding box center [389, 434] width 19 height 19
click at [292, 378] on div "Resolution 5m 15m 1h 1D 1M Recommended Metrics Electrical Energy Usage Sensor a…" at bounding box center [446, 258] width 596 height 252
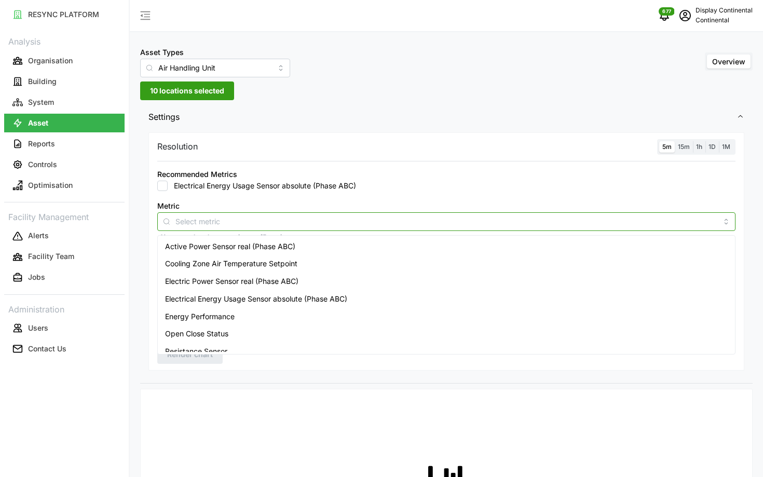
click at [318, 215] on input "Metric" at bounding box center [446, 220] width 542 height 11
click at [318, 238] on div "Active Power Sensor real (Phase ABC)" at bounding box center [446, 247] width 573 height 18
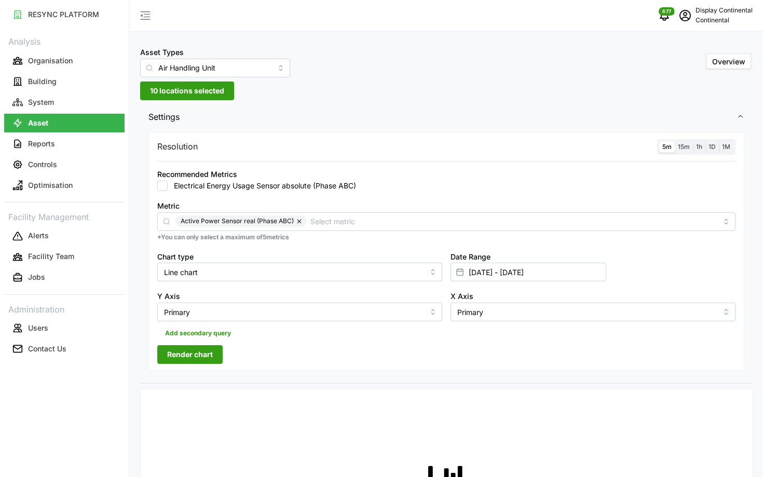
click at [169, 356] on span "Render chart" at bounding box center [190, 355] width 46 height 18
click at [680, 145] on span "15m" at bounding box center [684, 147] width 12 height 8
click at [675, 141] on input "15m" at bounding box center [675, 141] width 0 height 0
click at [665, 145] on span "5m" at bounding box center [667, 147] width 9 height 8
click at [659, 141] on input "5m" at bounding box center [659, 141] width 0 height 0
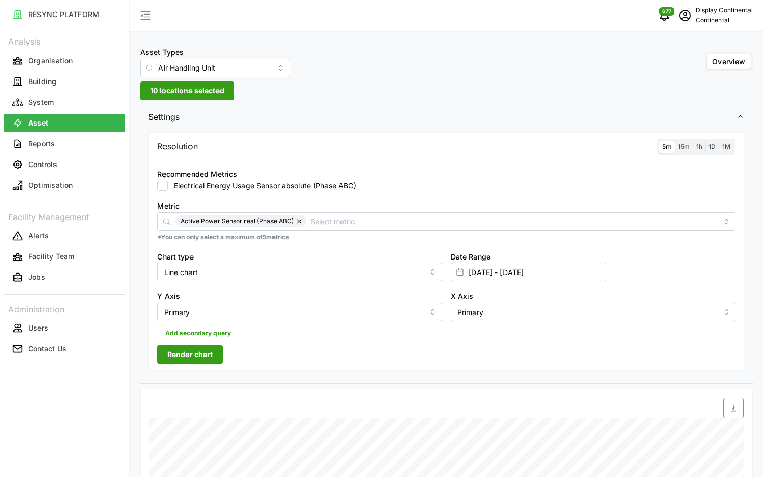
click at [196, 353] on span "Render chart" at bounding box center [190, 355] width 46 height 18
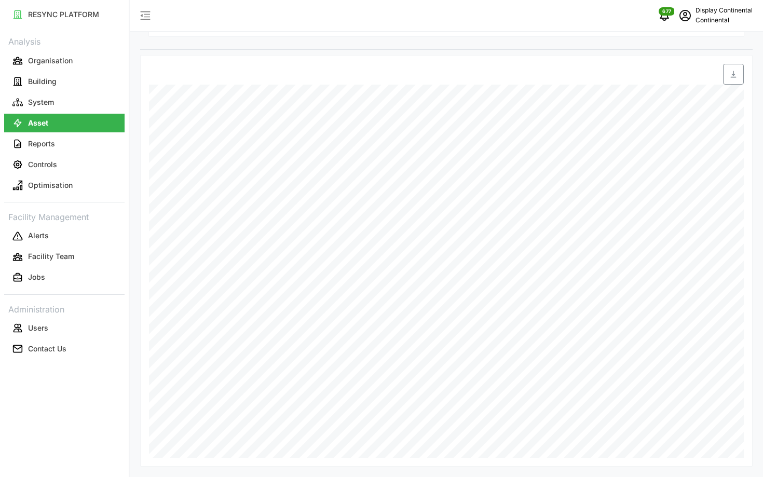
click at [653, 474] on div "Asset Types Air Handling Unit Overview 10 locations selected Settings Resolutio…" at bounding box center [446, 71] width 633 height 811
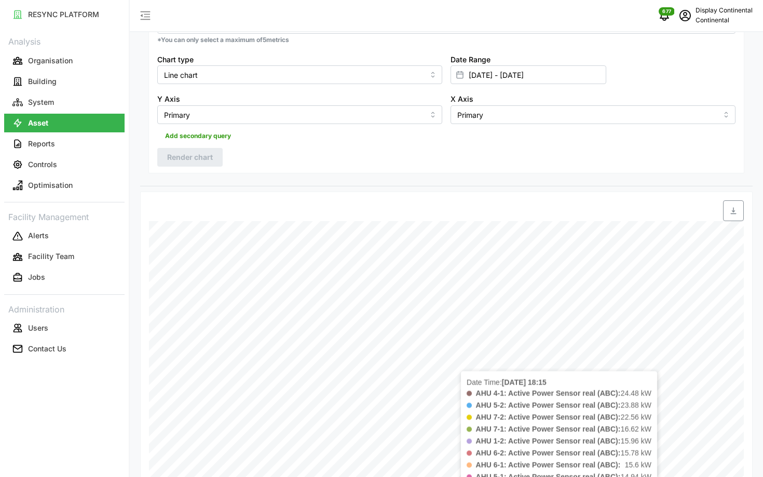
scroll to position [0, 0]
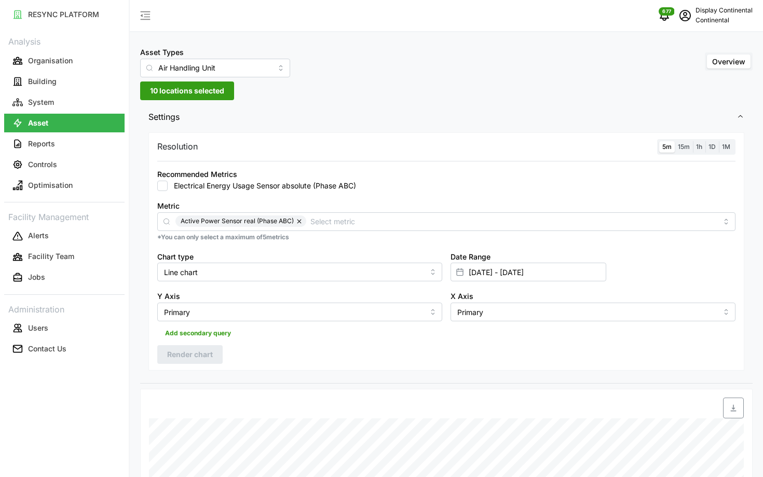
click at [690, 152] on label "15m" at bounding box center [684, 147] width 18 height 12
click at [675, 141] on input "15m" at bounding box center [675, 141] width 0 height 0
click at [671, 149] on span "5m" at bounding box center [667, 147] width 9 height 8
click at [659, 141] on input "5m" at bounding box center [659, 141] width 0 height 0
click at [201, 352] on span "Render chart" at bounding box center [190, 355] width 46 height 18
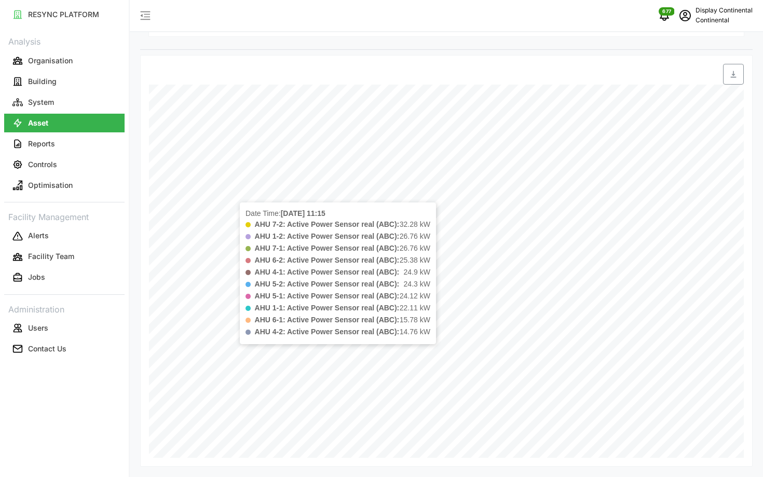
scroll to position [334, 0]
